Goal: Task Accomplishment & Management: Manage account settings

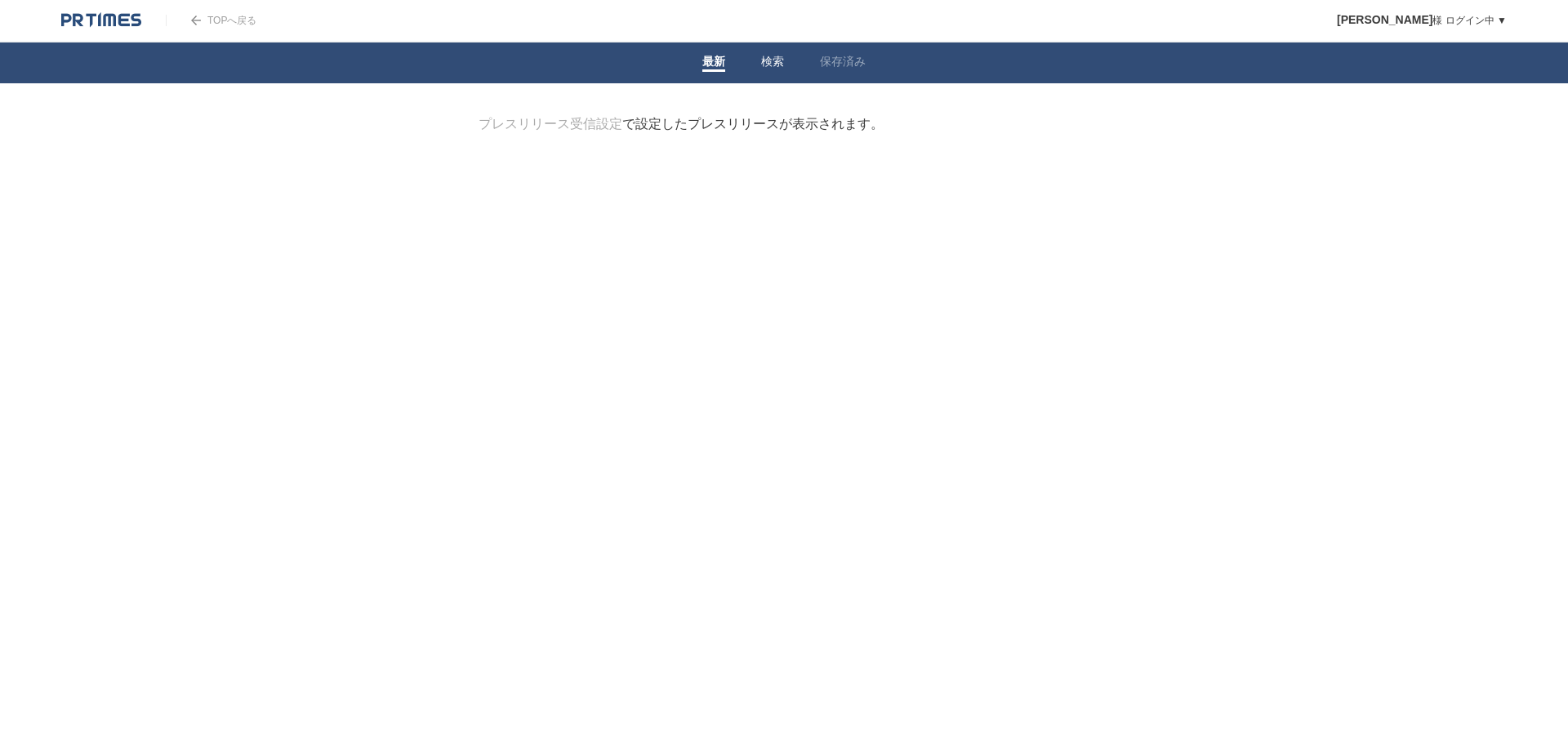
click at [768, 73] on li "検索" at bounding box center [773, 62] width 59 height 41
click at [764, 64] on link "検索" at bounding box center [772, 63] width 23 height 17
click at [711, 67] on link "最新" at bounding box center [714, 63] width 23 height 17
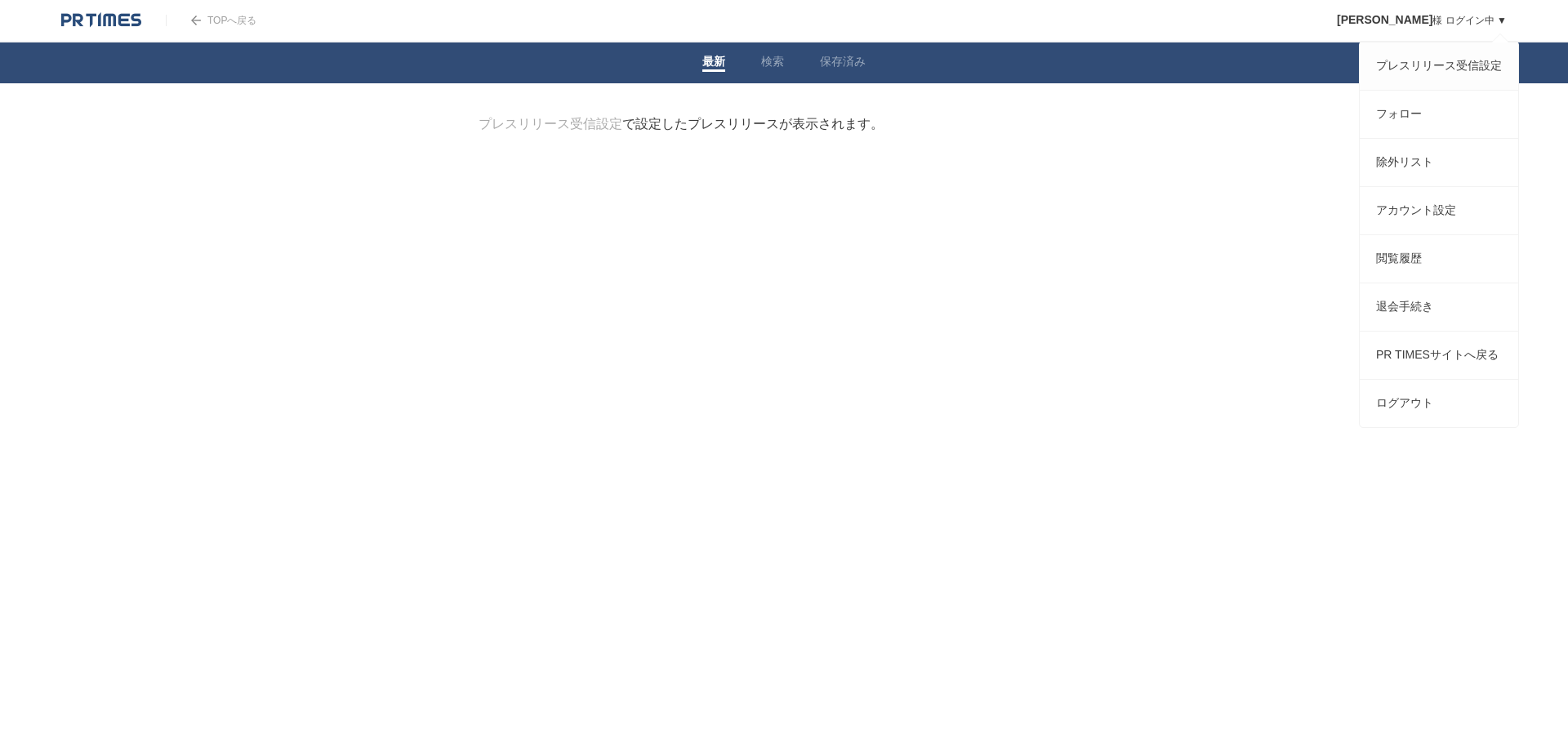
click at [1430, 52] on link "プレスリリース受信設定" at bounding box center [1439, 66] width 158 height 47
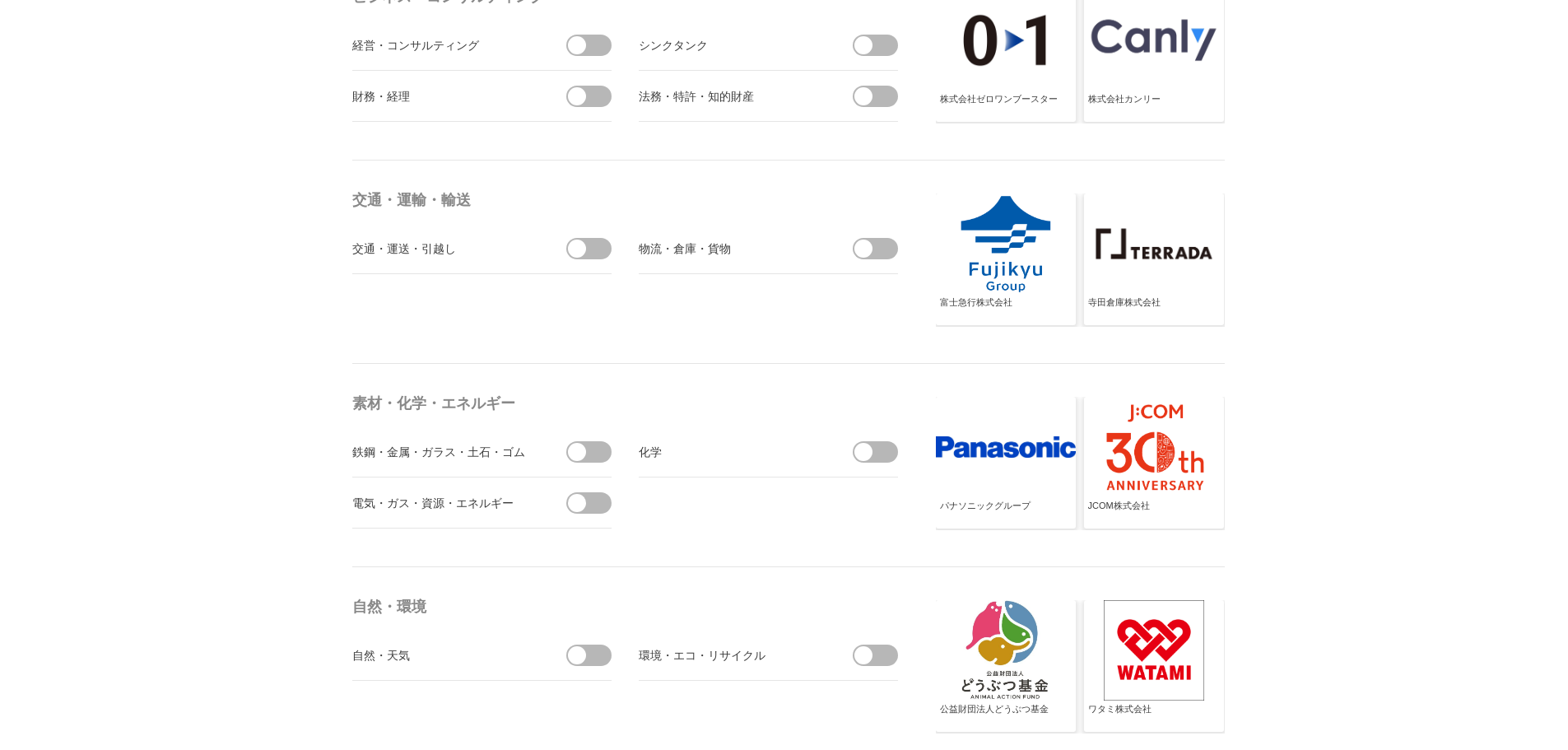
scroll to position [5184, 0]
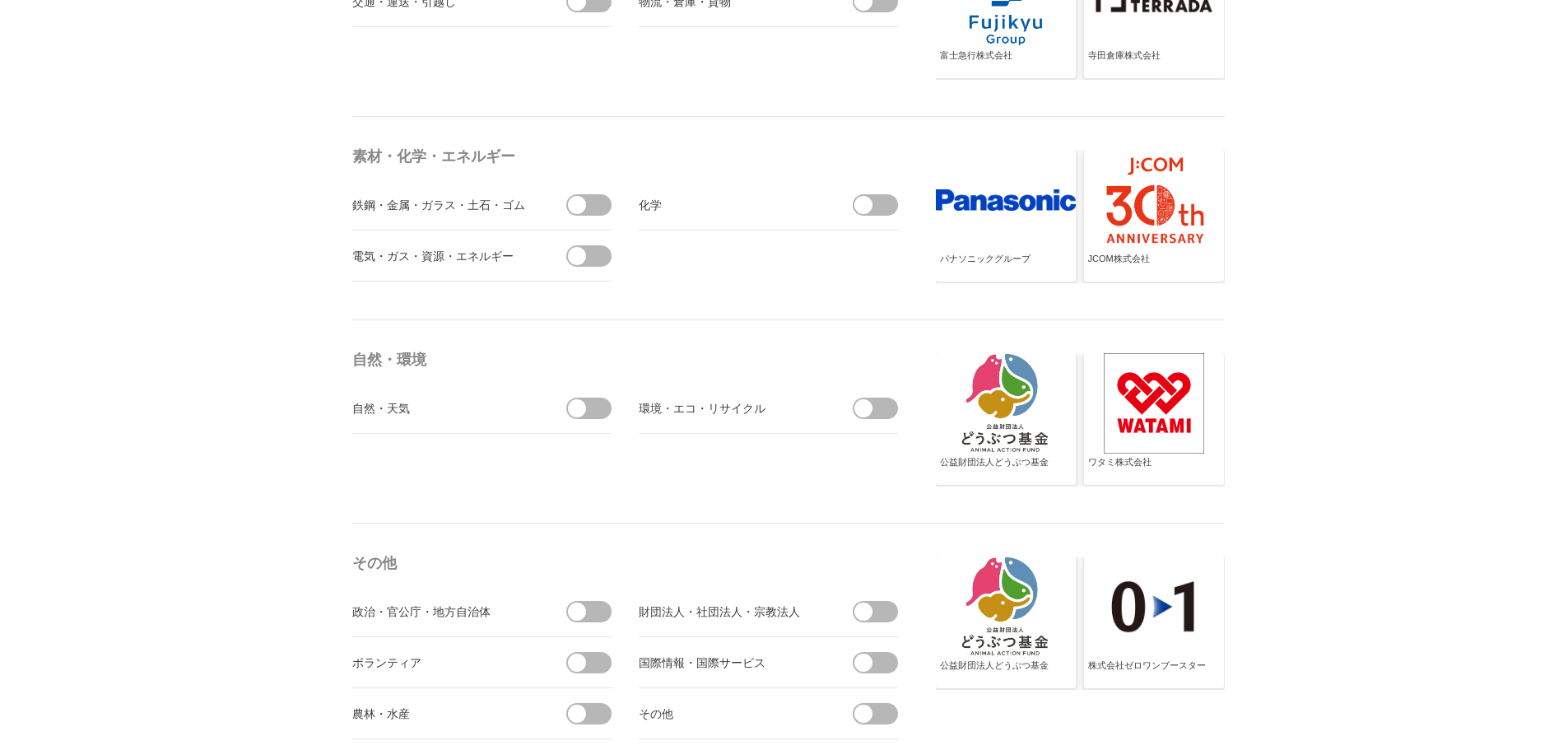
click at [592, 263] on span at bounding box center [594, 255] width 34 height 21
click at [0, 0] on input "checkbox" at bounding box center [0, 0] width 0 height 0
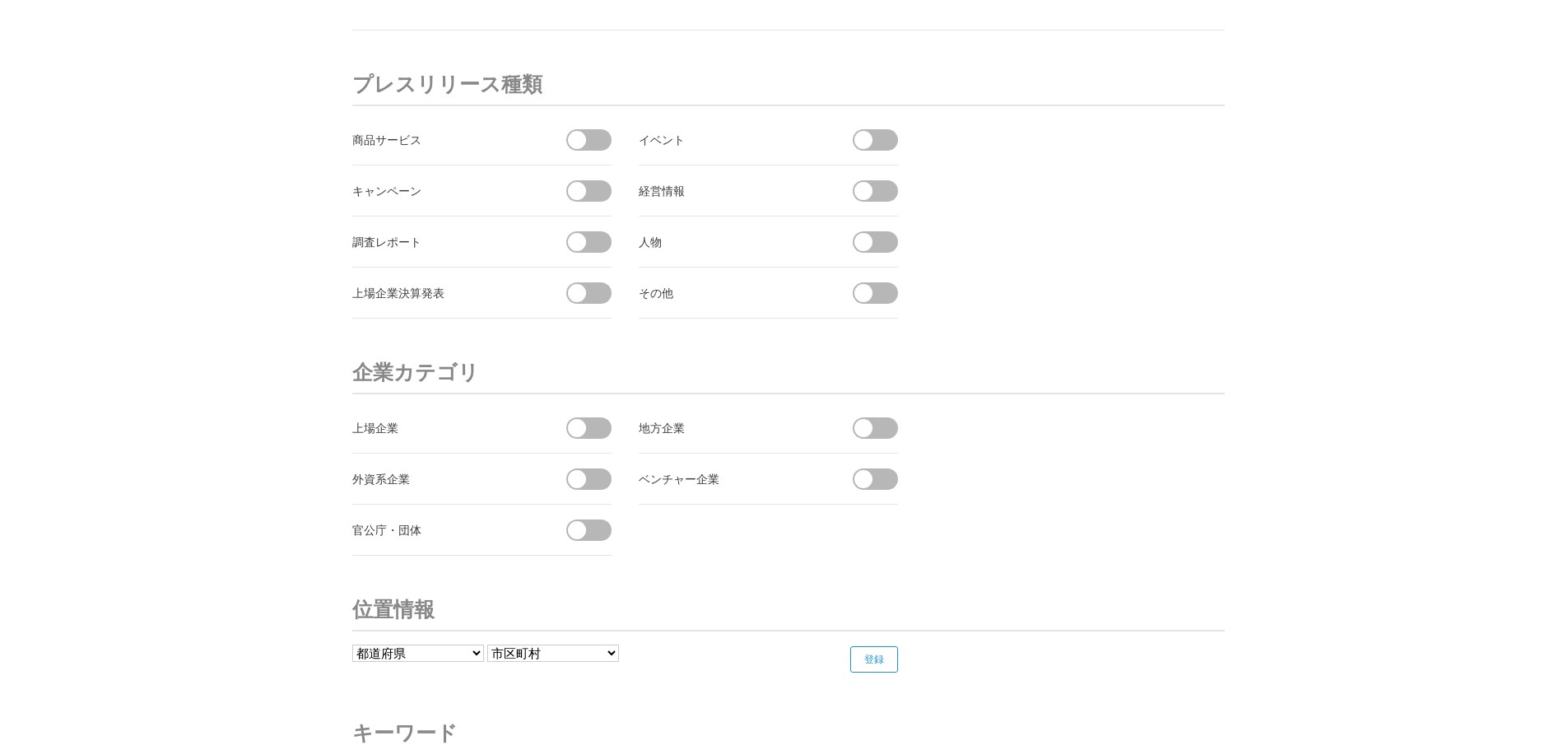
scroll to position [6126, 0]
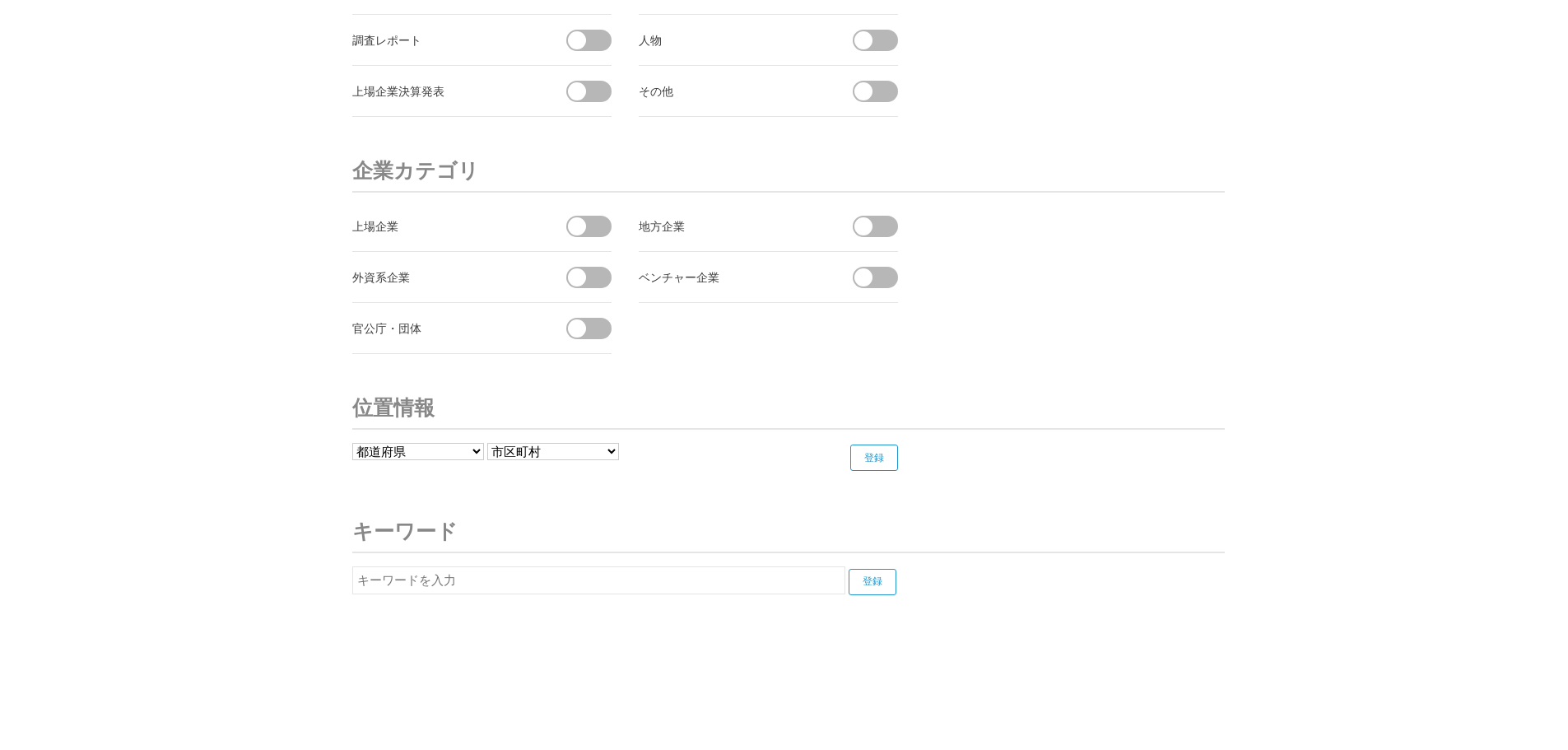
click at [570, 584] on input "text" at bounding box center [598, 580] width 493 height 28
type input "ｈ"
click at [849, 569] on input "登録" at bounding box center [872, 581] width 48 height 26
click at [492, 619] on div "北海道ガス" at bounding box center [445, 629] width 185 height 20
click at [499, 578] on input "北海道ガス" at bounding box center [598, 580] width 493 height 28
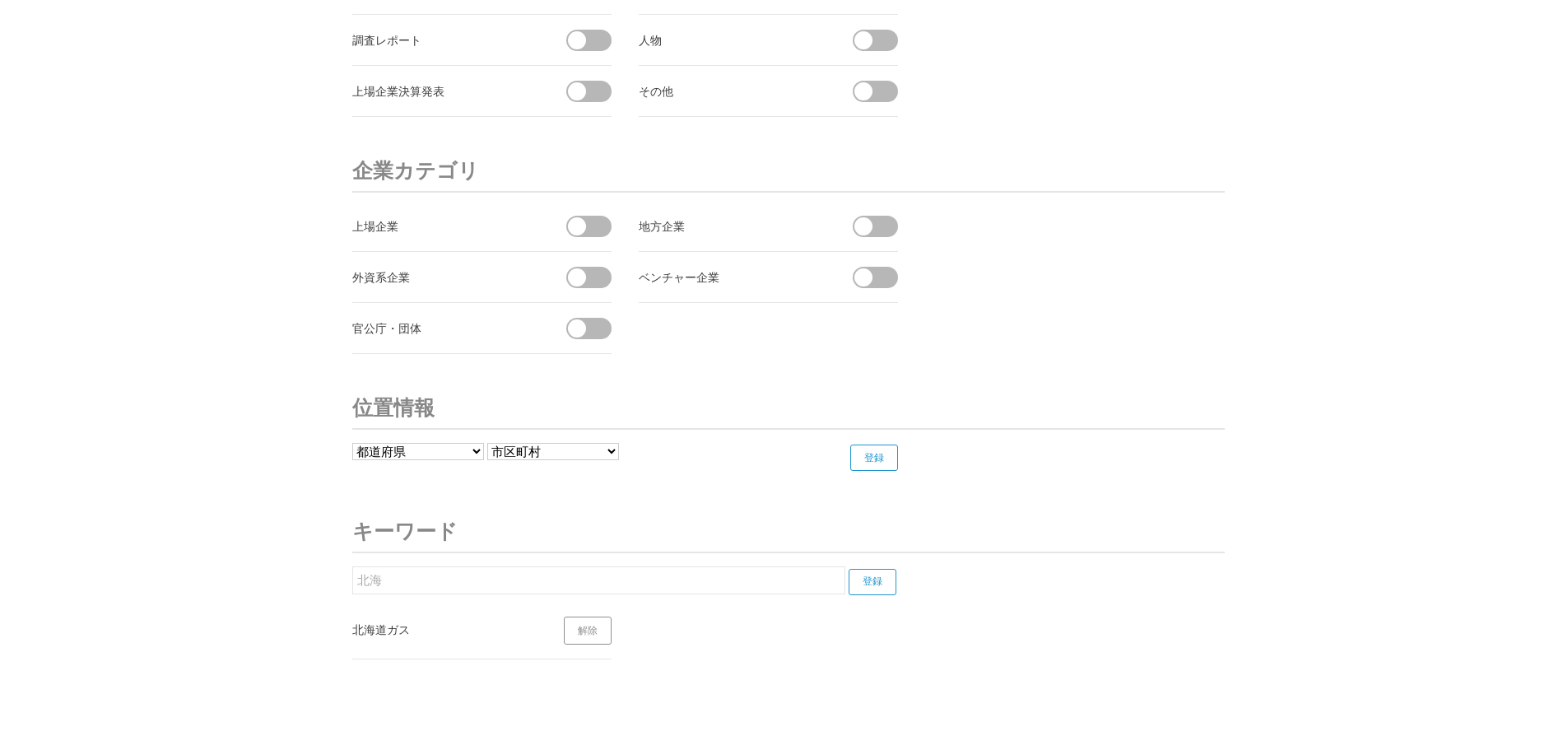
type input "北"
type input "北海道電力"
click at [851, 585] on input "登録" at bounding box center [872, 581] width 48 height 26
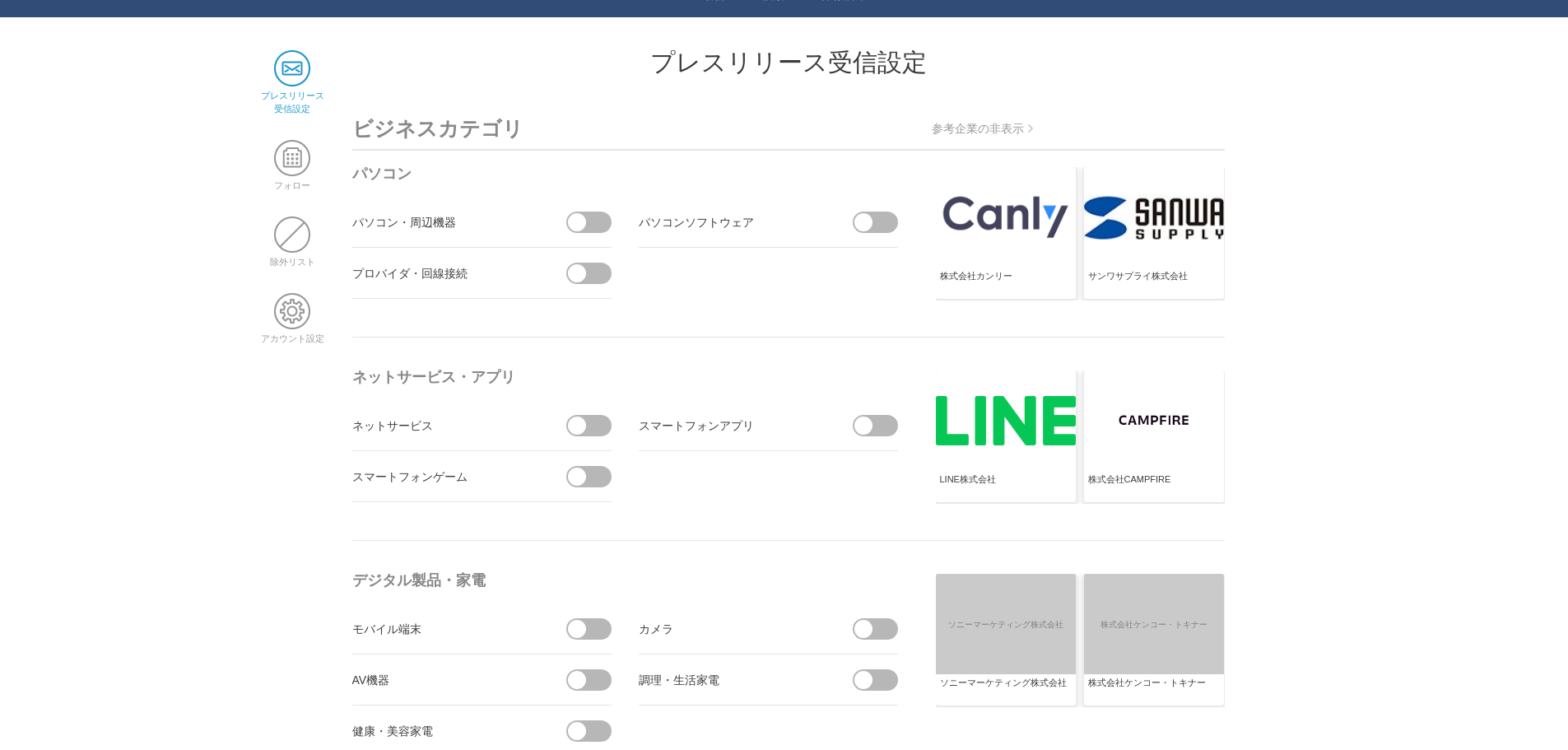
scroll to position [0, 0]
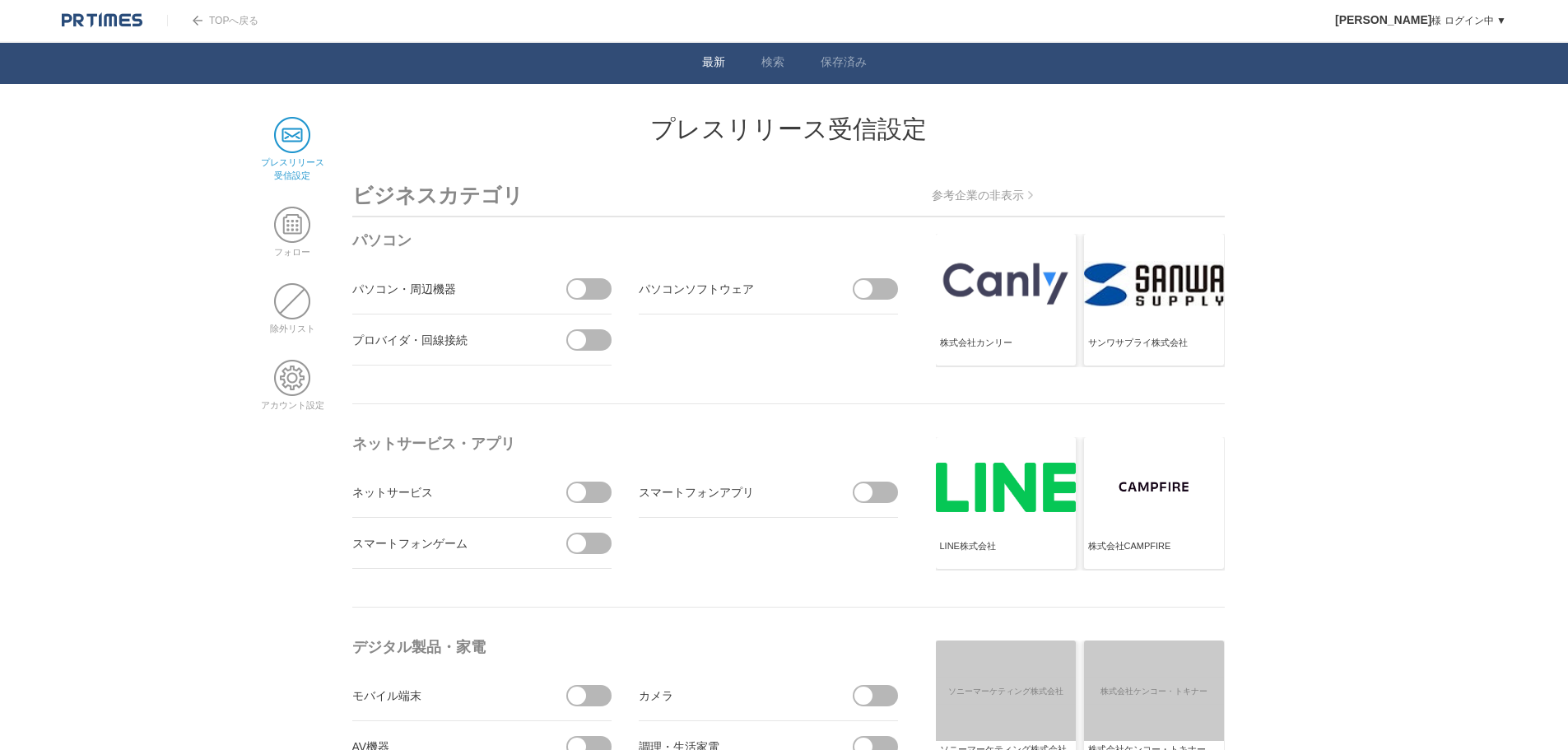
click at [713, 66] on link "最新" at bounding box center [713, 64] width 23 height 18
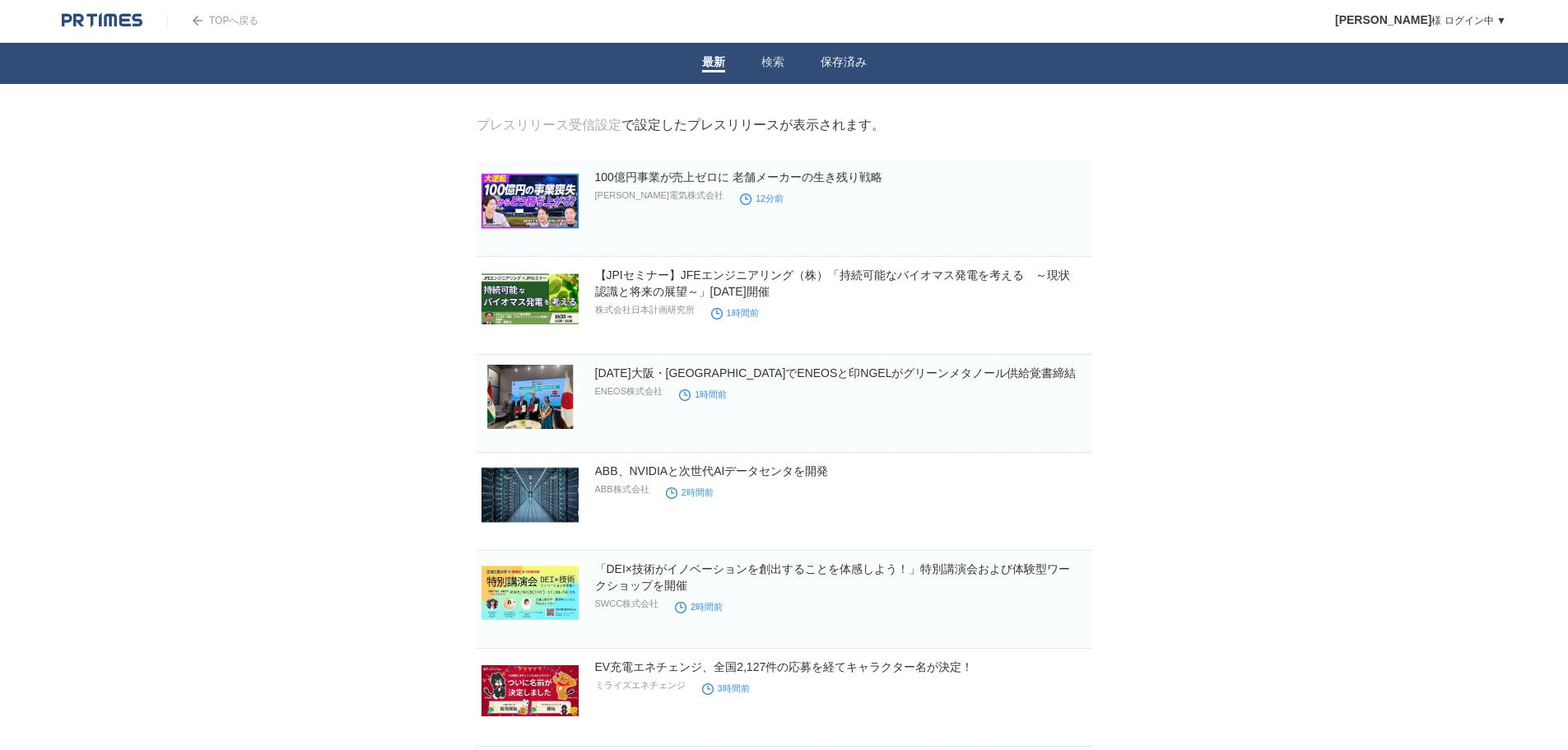
click at [825, 61] on link "保存済み" at bounding box center [844, 64] width 46 height 18
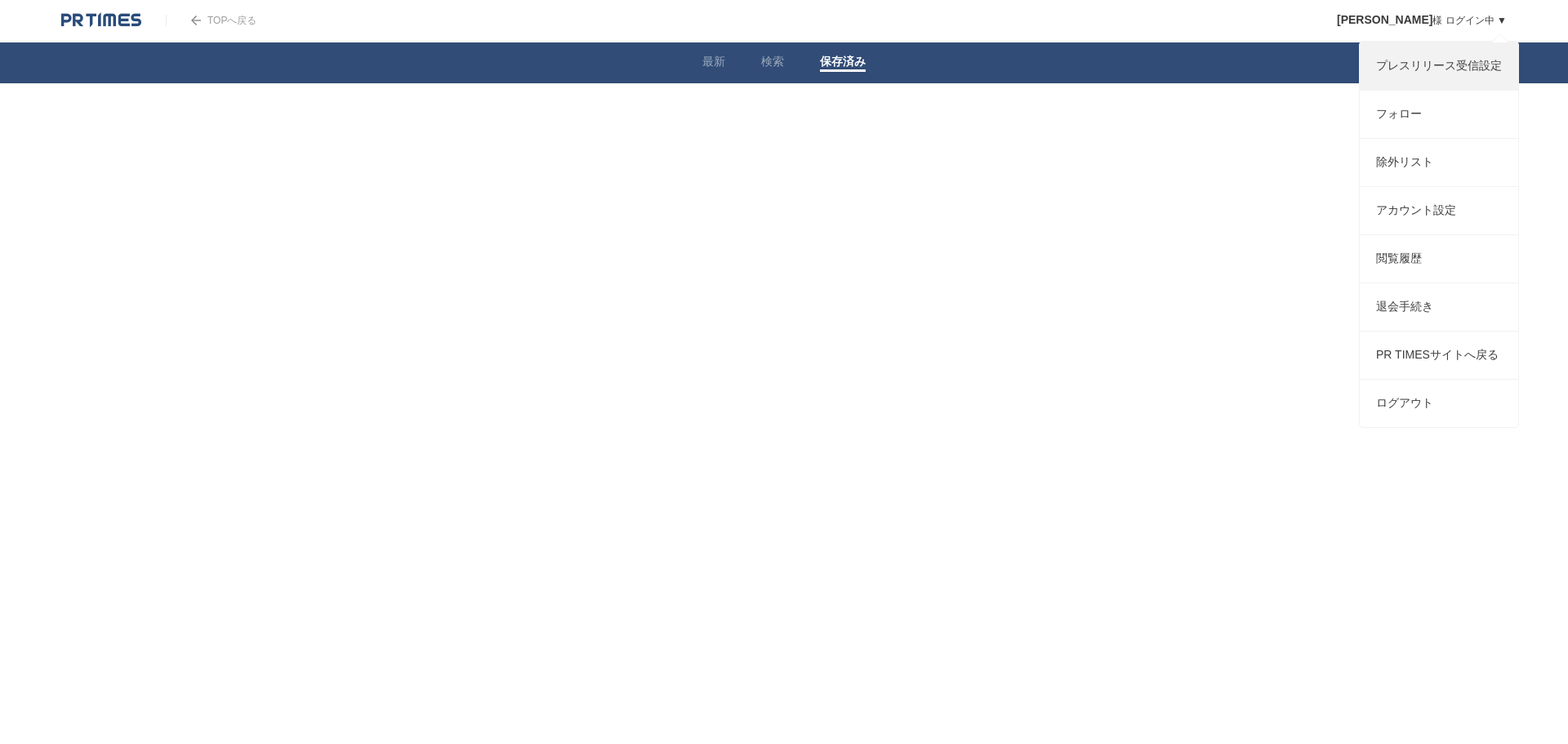
click at [1472, 62] on link "プレスリリース受信設定" at bounding box center [1439, 66] width 158 height 47
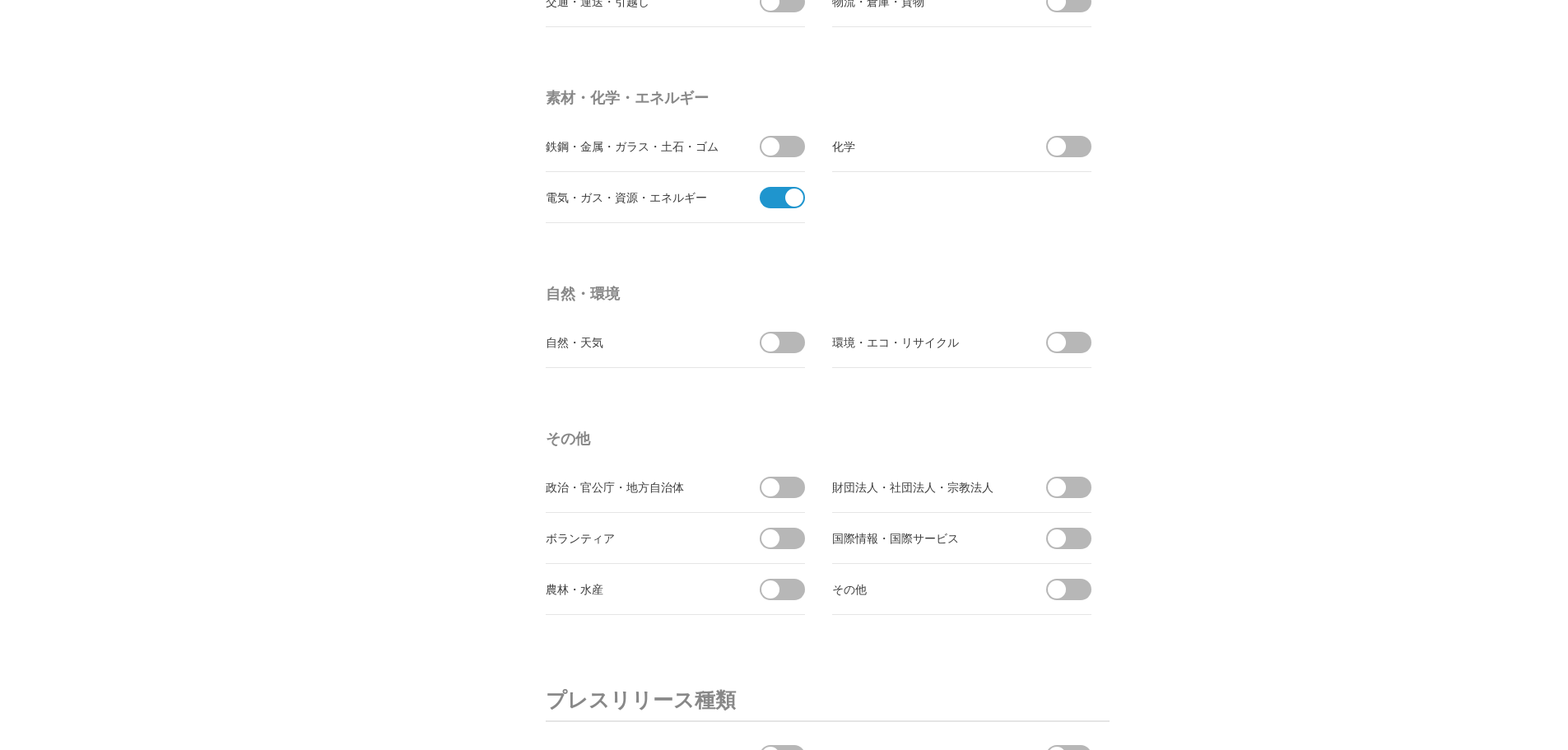
scroll to position [4690, 0]
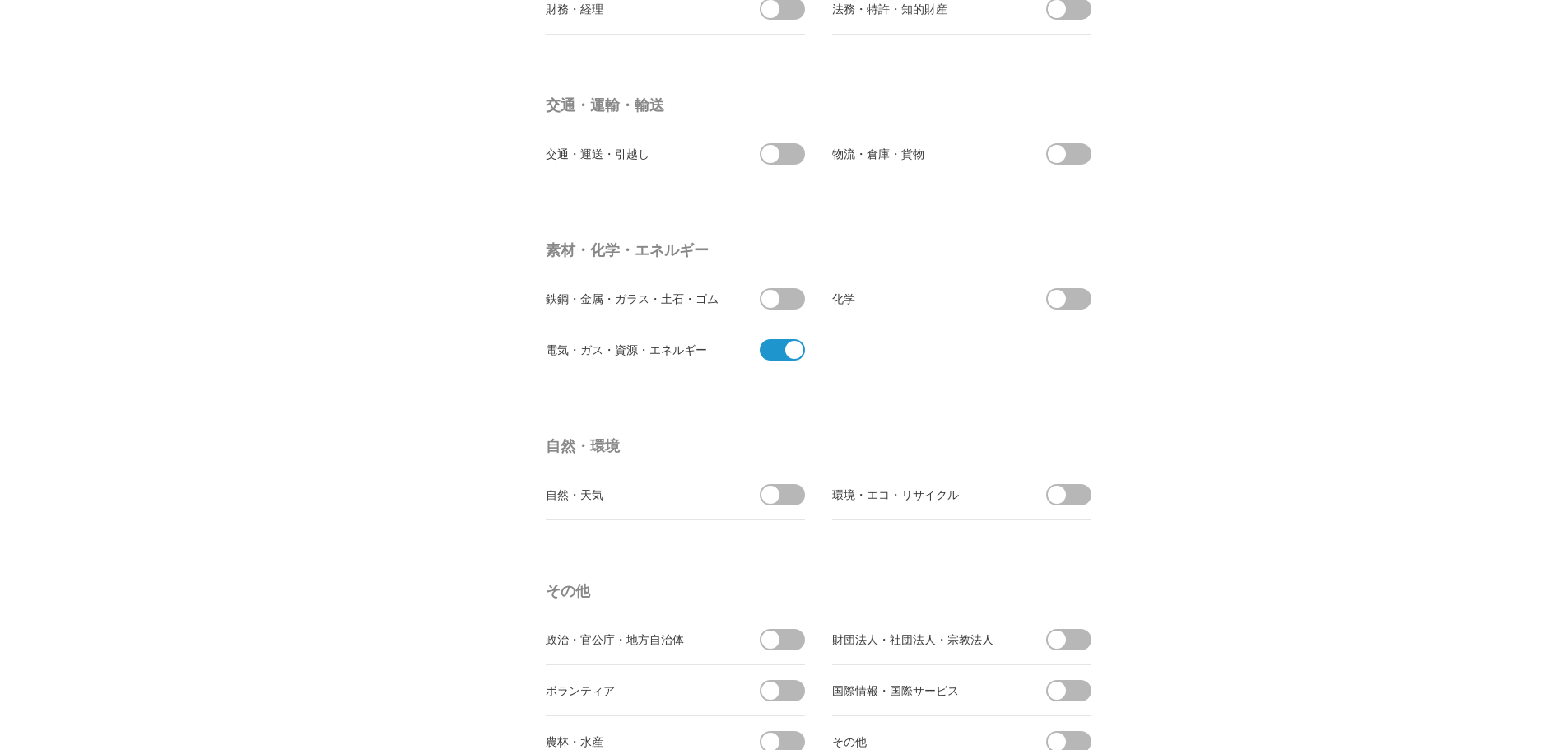
click at [787, 341] on span at bounding box center [776, 349] width 34 height 21
click at [0, 0] on input "checkbox" at bounding box center [0, 0] width 0 height 0
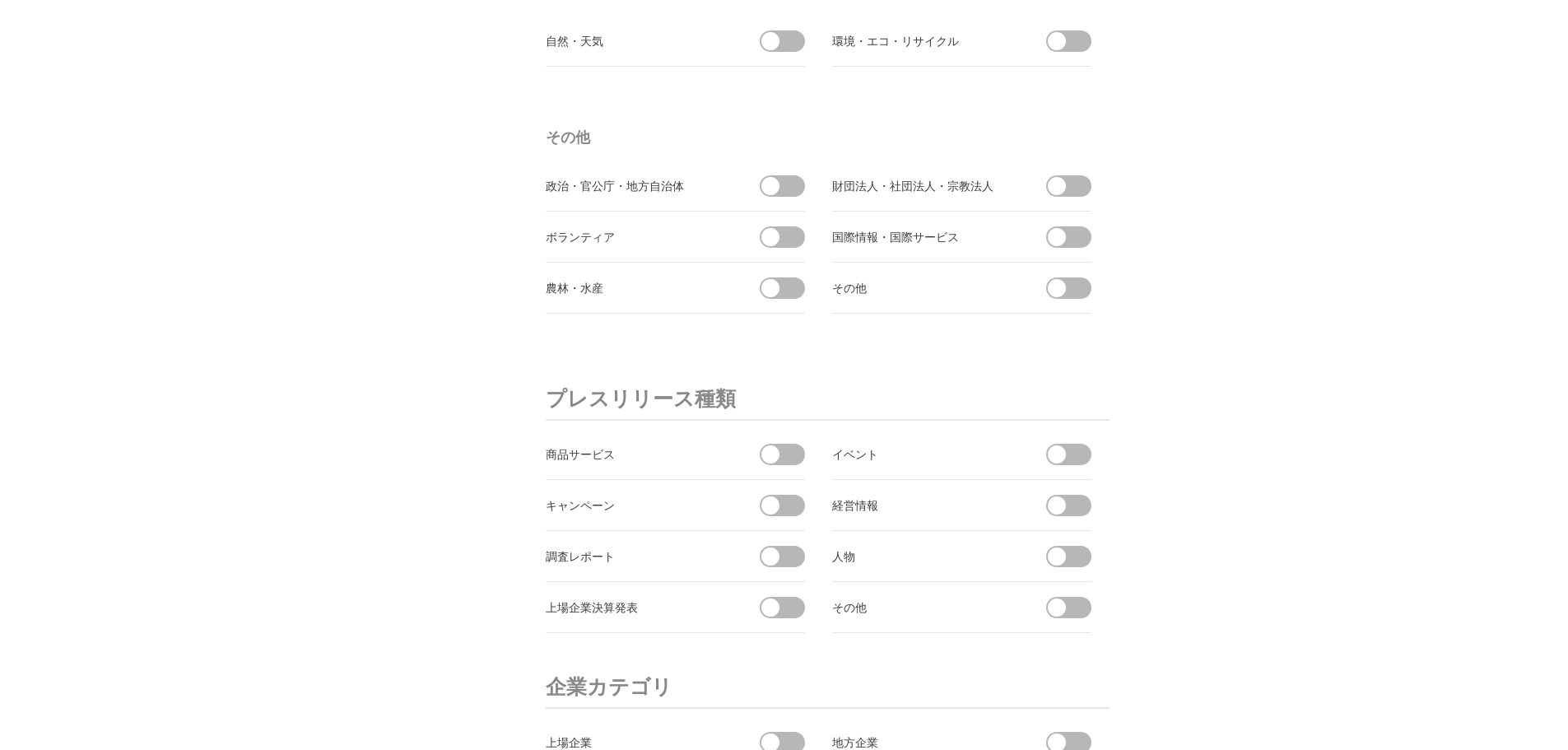
scroll to position [5184, 0]
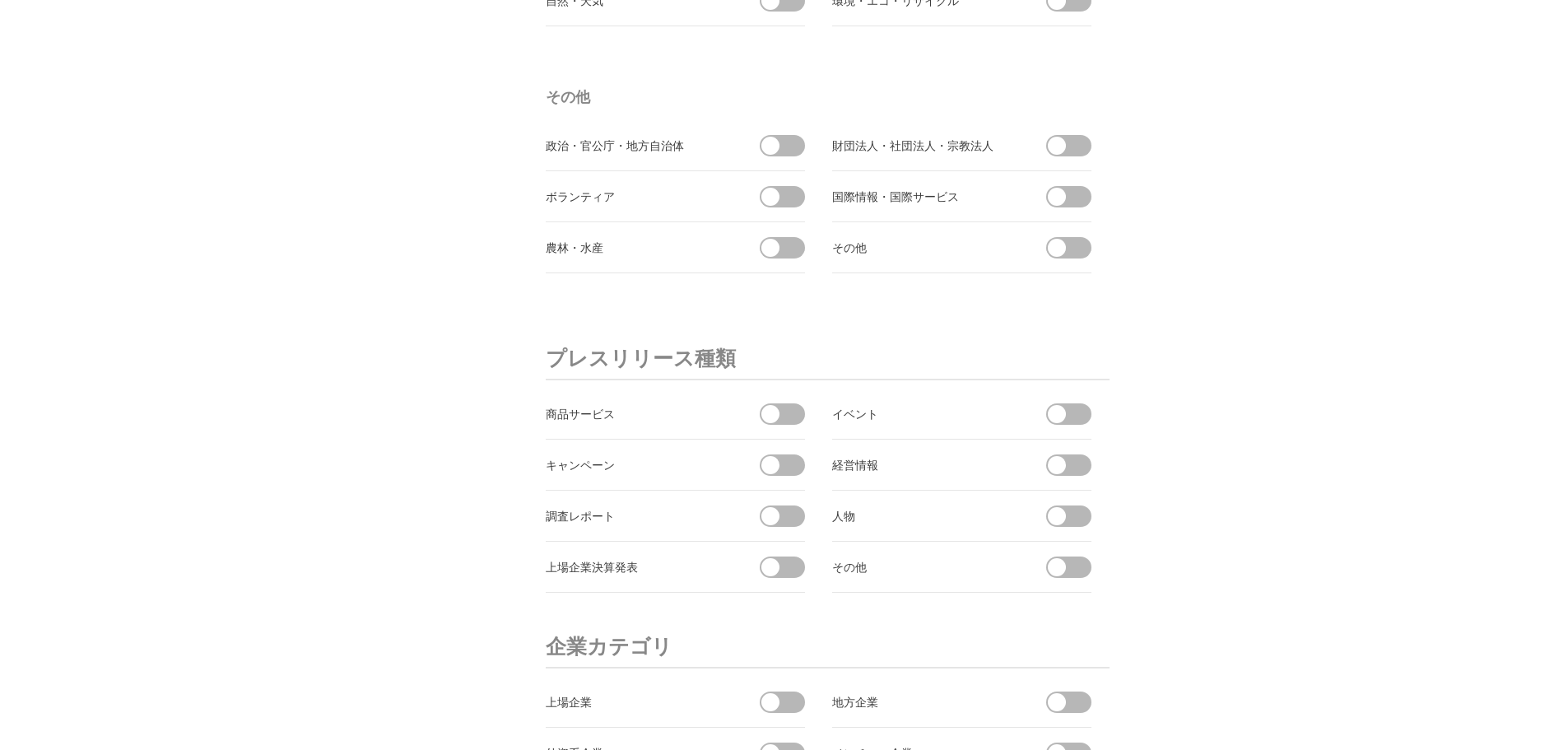
click at [791, 143] on span at bounding box center [787, 145] width 34 height 21
click at [0, 0] on input "checkbox" at bounding box center [0, 0] width 0 height 0
click at [788, 145] on span at bounding box center [795, 146] width 18 height 18
click at [0, 0] on input "受信しない" at bounding box center [0, 0] width 0 height 0
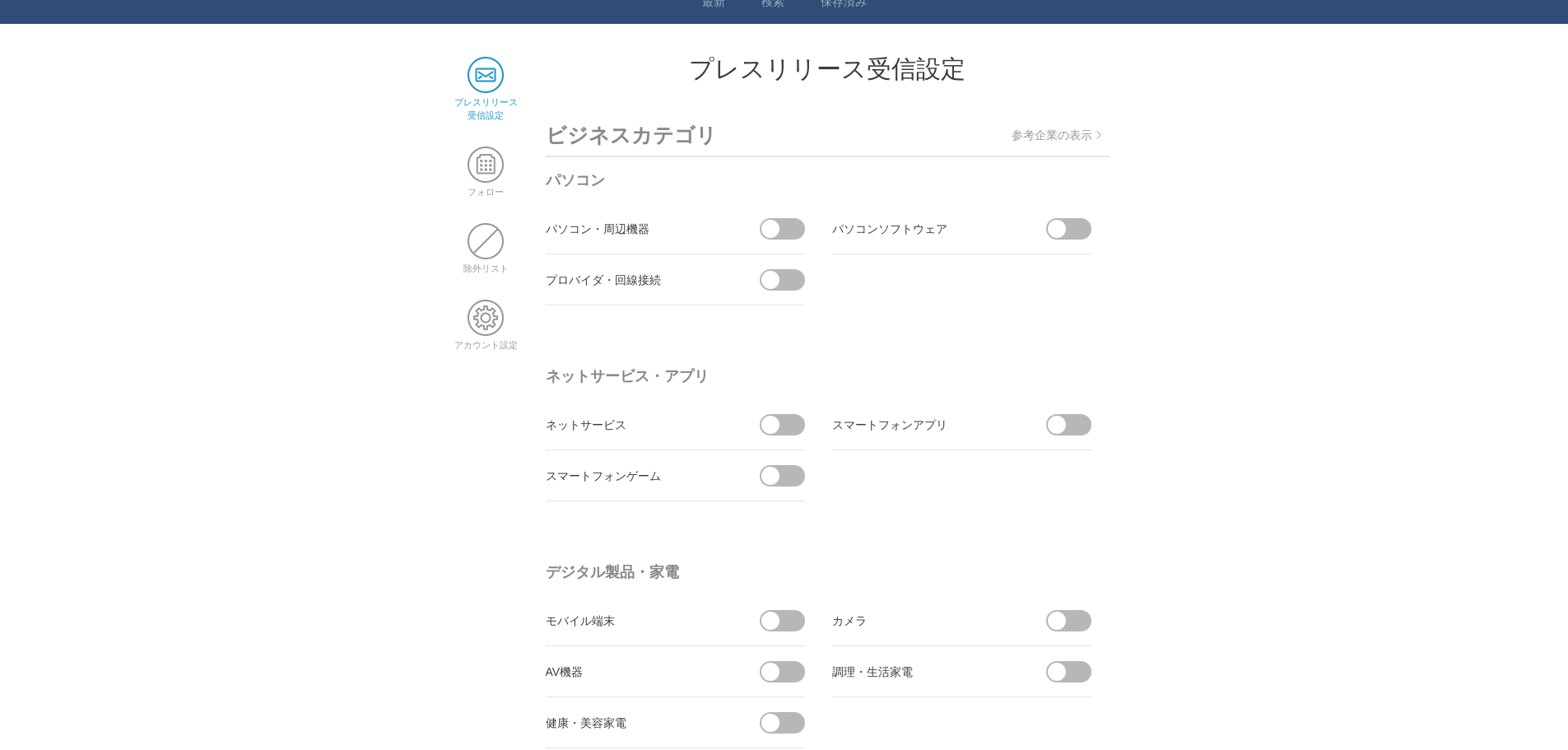
scroll to position [0, 0]
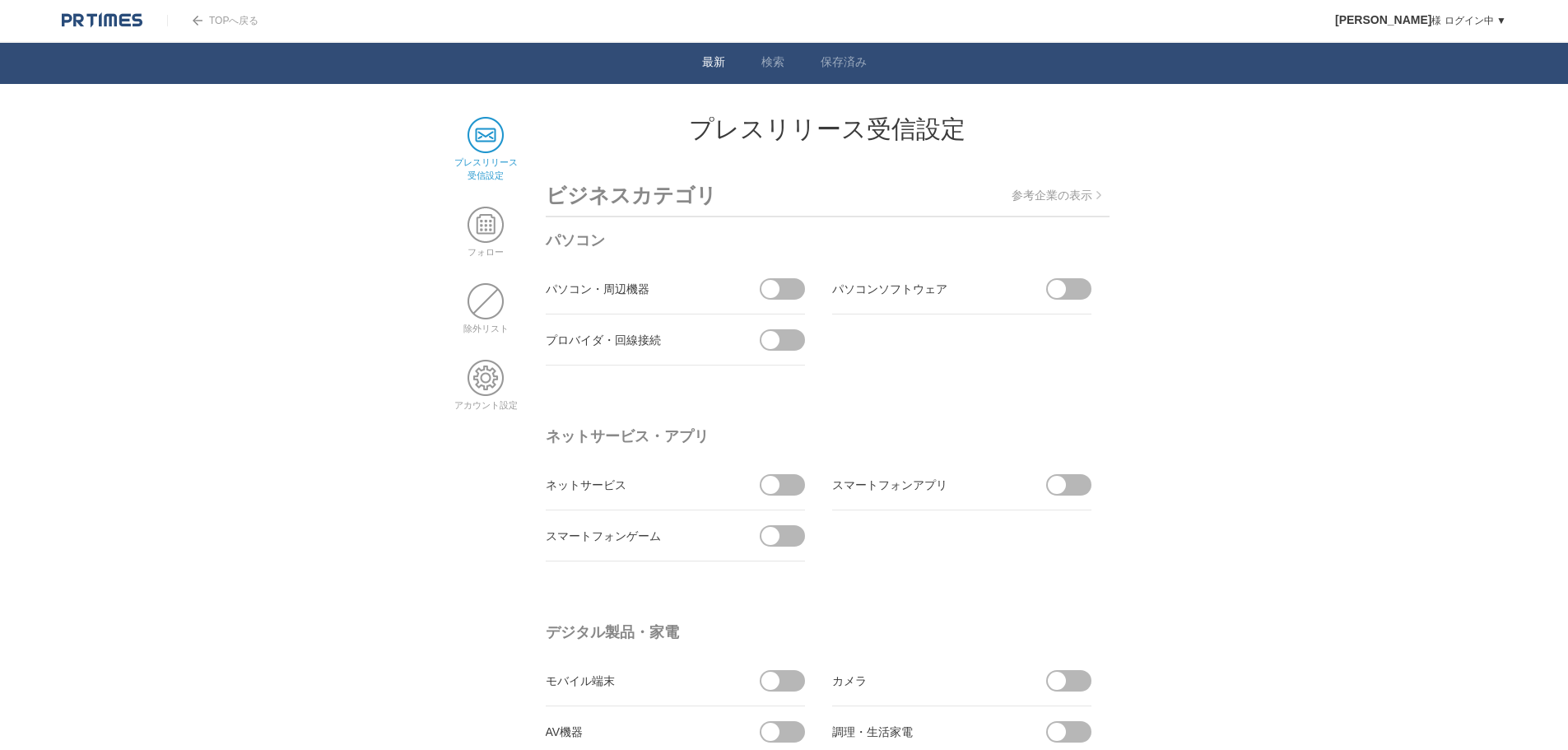
click at [712, 56] on link "最新" at bounding box center [713, 64] width 23 height 18
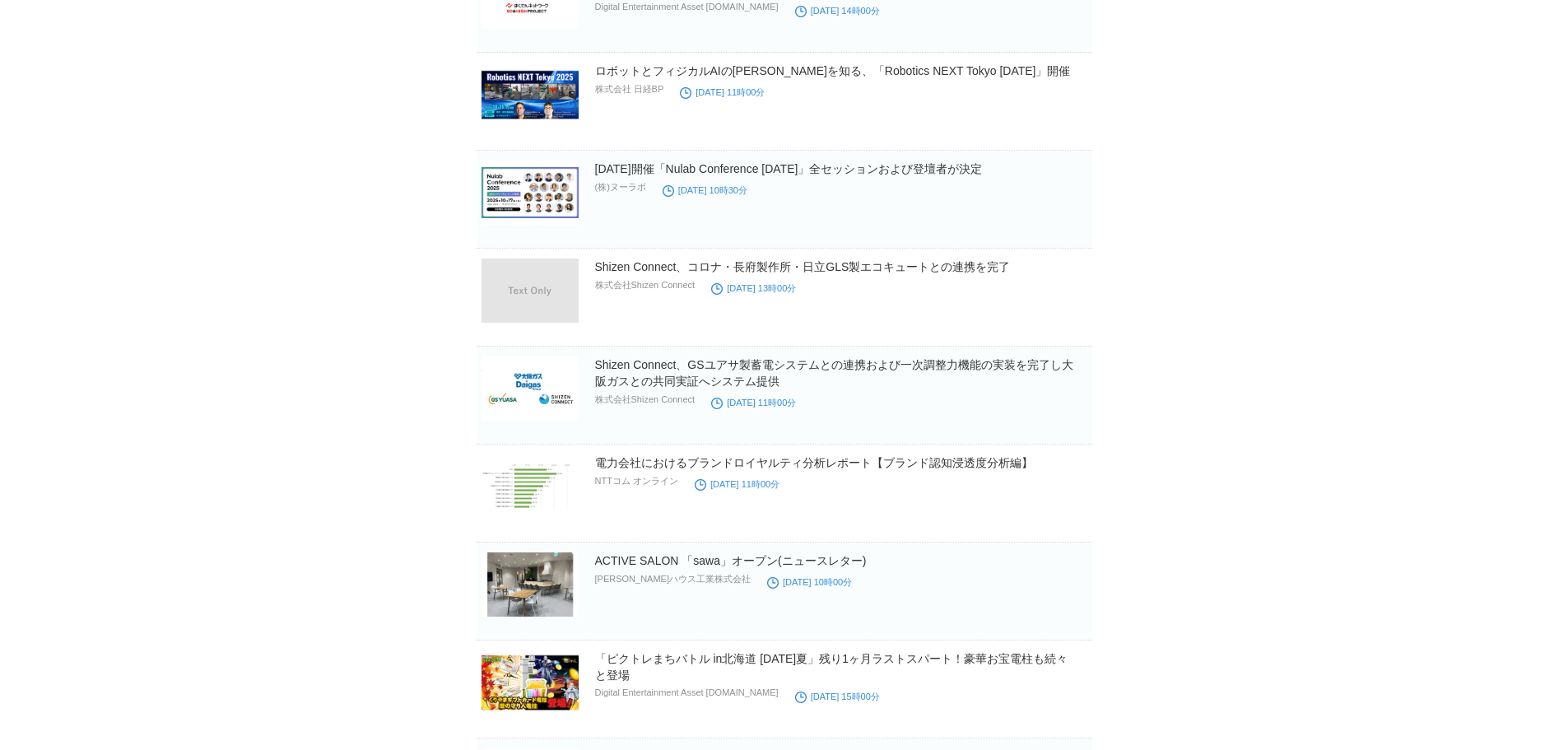
scroll to position [1235, 0]
